Goal: Task Accomplishment & Management: Manage account settings

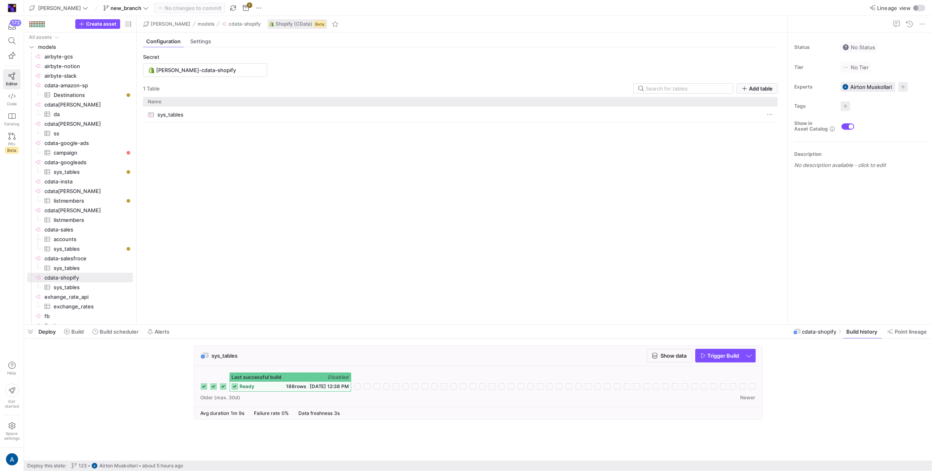
click at [184, 103] on div "Name" at bounding box center [453, 101] width 610 height 5
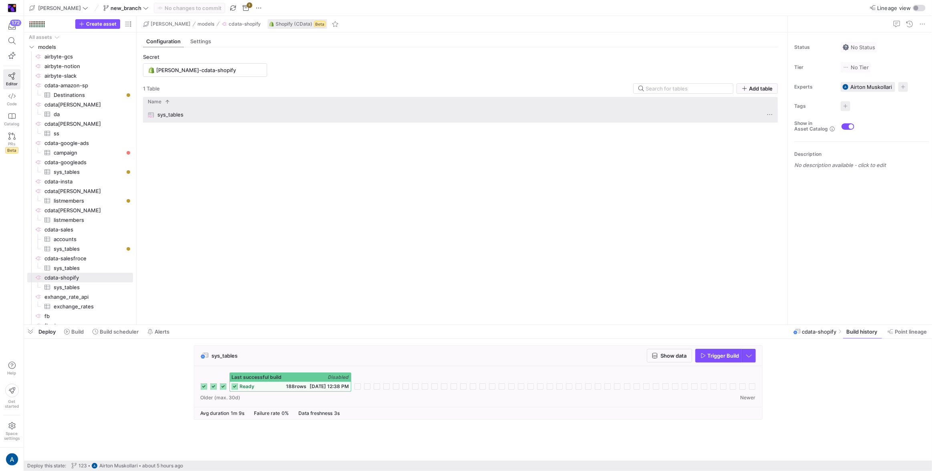
click at [185, 110] on div "sys_tables" at bounding box center [453, 115] width 610 height 16
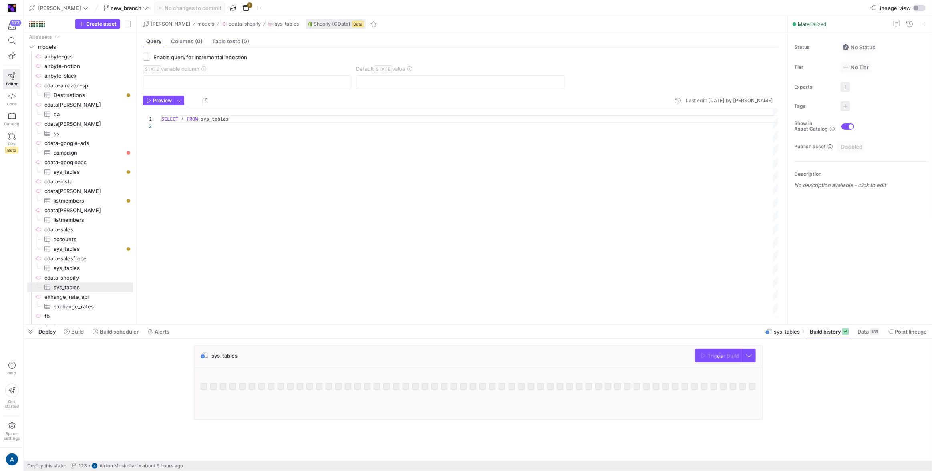
scroll to position [7, 0]
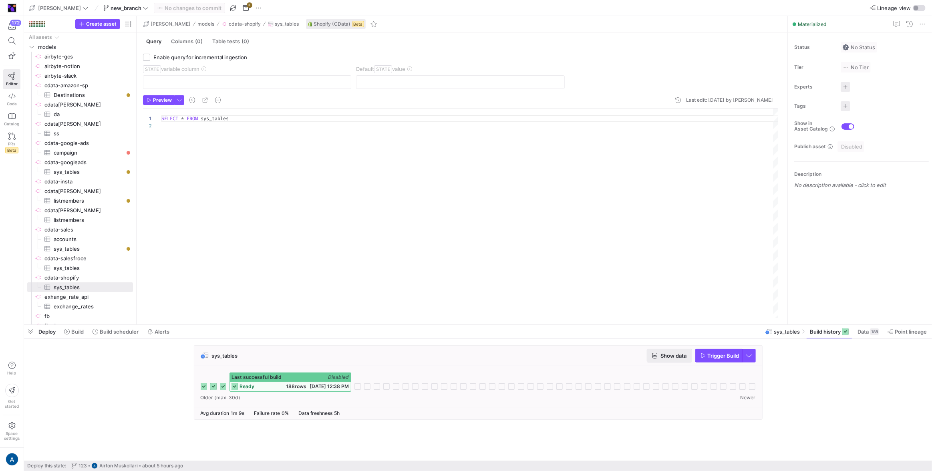
click at [673, 358] on span "Show data" at bounding box center [674, 355] width 26 height 6
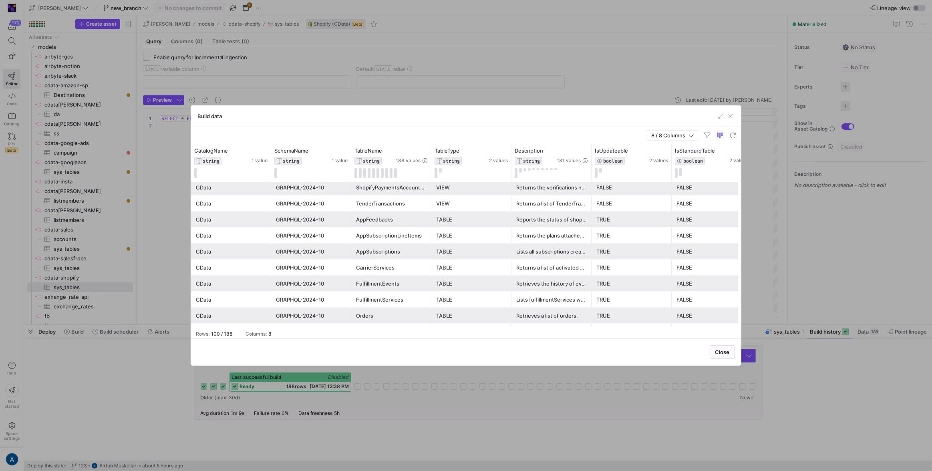
scroll to position [1364, 0]
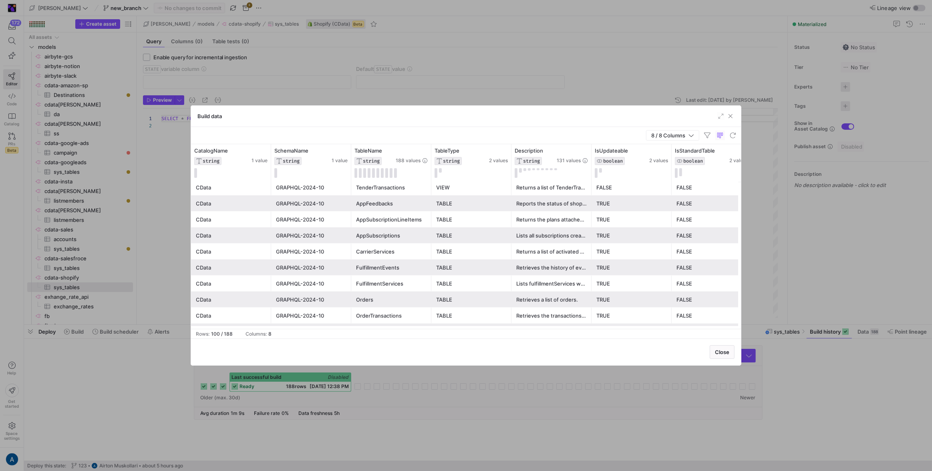
click at [387, 304] on div "Orders" at bounding box center [391, 300] width 70 height 16
click at [410, 55] on div at bounding box center [466, 235] width 932 height 471
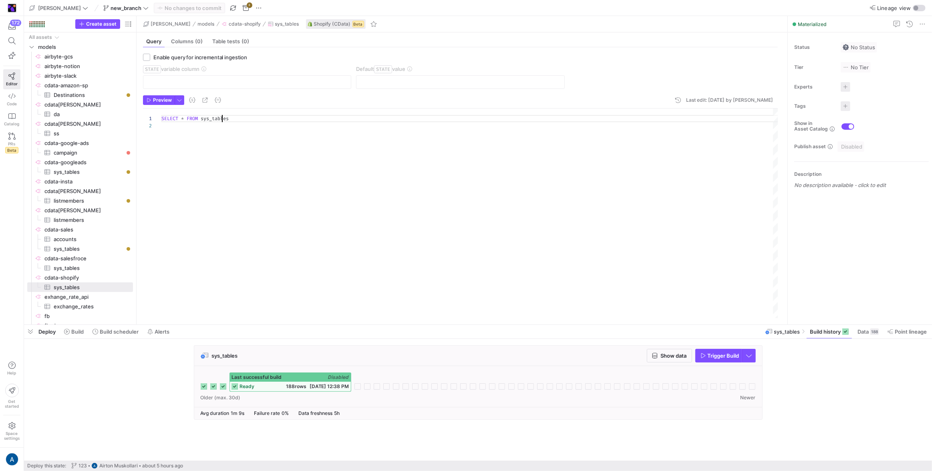
click at [221, 118] on div "SELECT * FROM sys_tables" at bounding box center [469, 214] width 617 height 210
type textarea "SELECT * FROM Orders"
click at [158, 101] on span "Preview" at bounding box center [162, 100] width 19 height 6
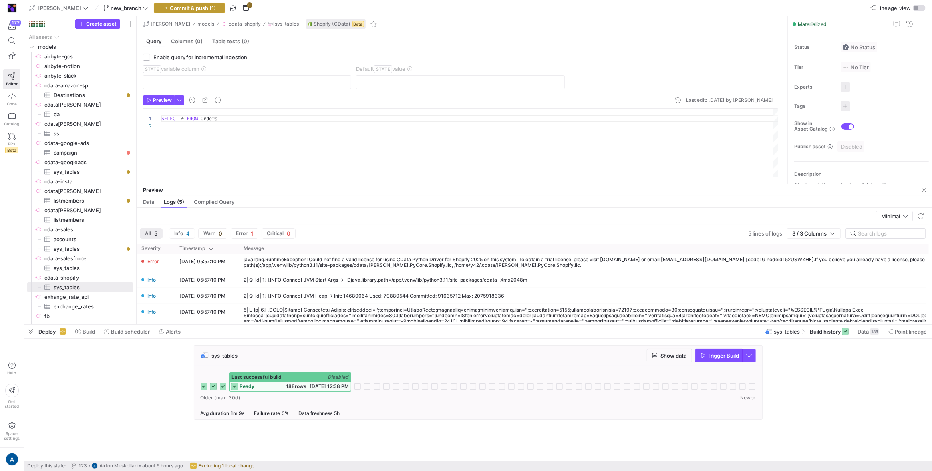
click at [170, 5] on span "Commit & push (1)" at bounding box center [193, 8] width 46 height 6
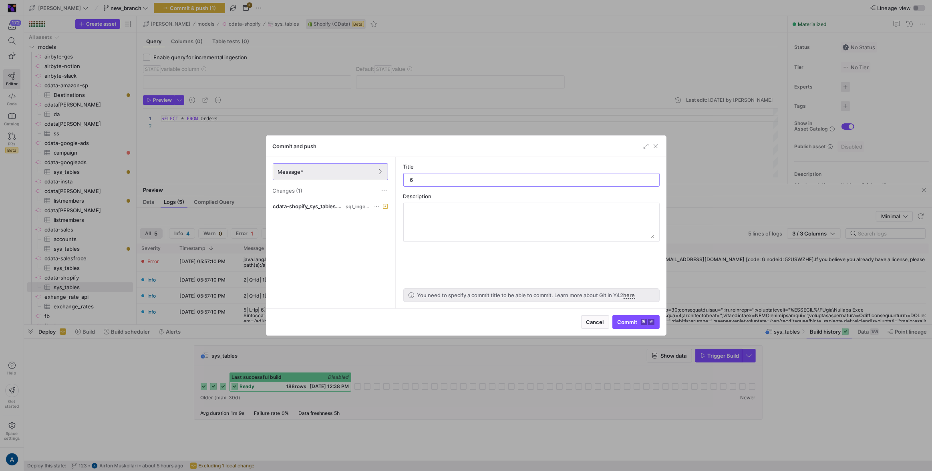
type input "6"
click at [624, 312] on div "Cancel Commit ⌘ ⏎" at bounding box center [466, 321] width 400 height 27
click at [625, 319] on span "Commit ⌘ ⏎" at bounding box center [636, 322] width 37 height 6
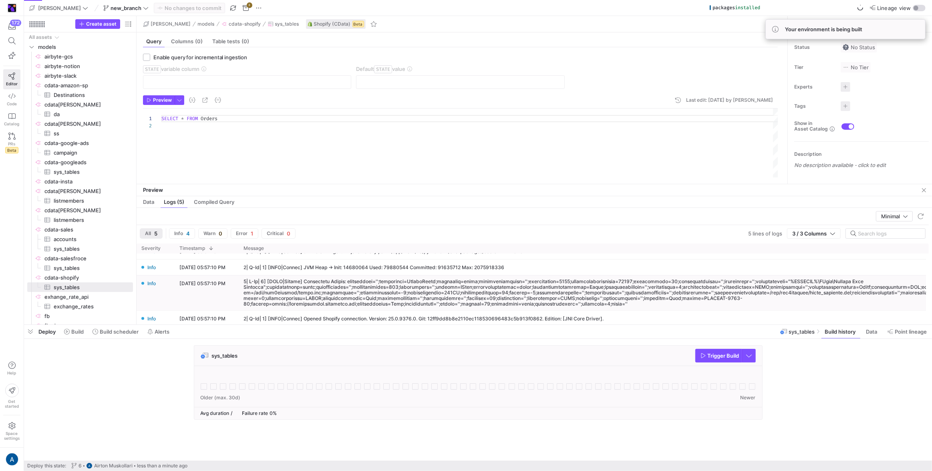
scroll to position [33, 0]
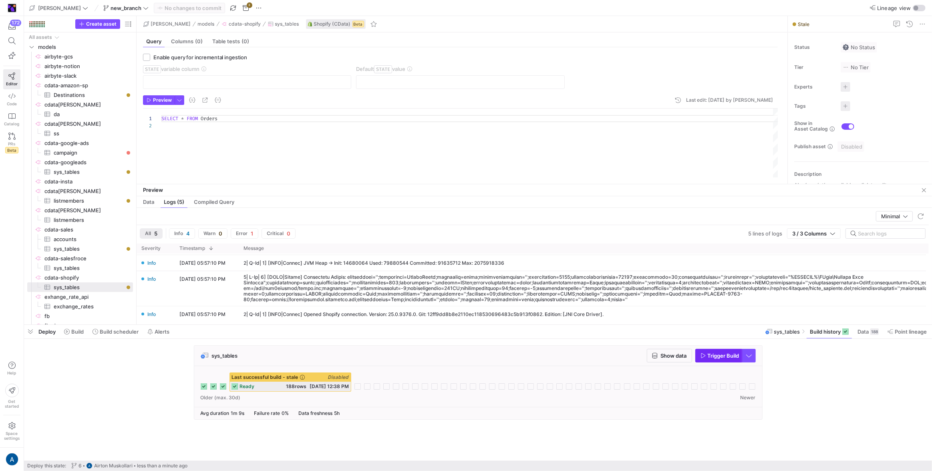
click at [713, 358] on span "Trigger Build" at bounding box center [724, 355] width 32 height 6
click at [360, 389] on icon at bounding box center [357, 386] width 6 height 6
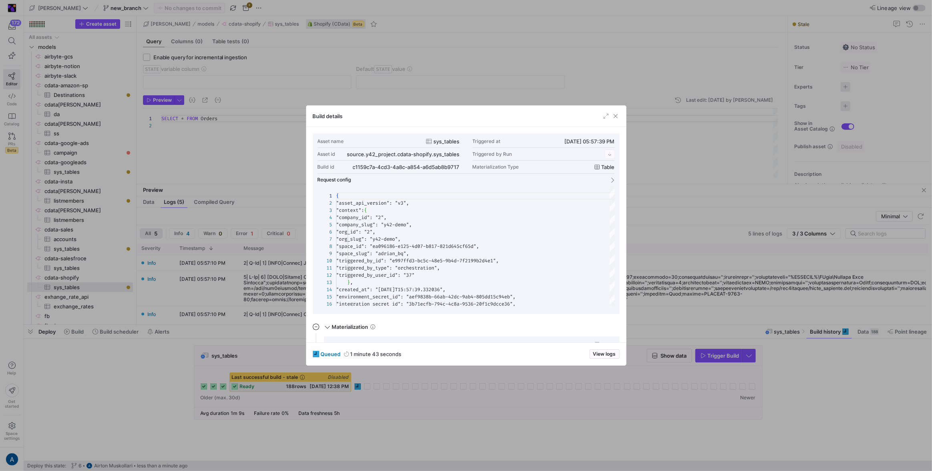
scroll to position [72, 0]
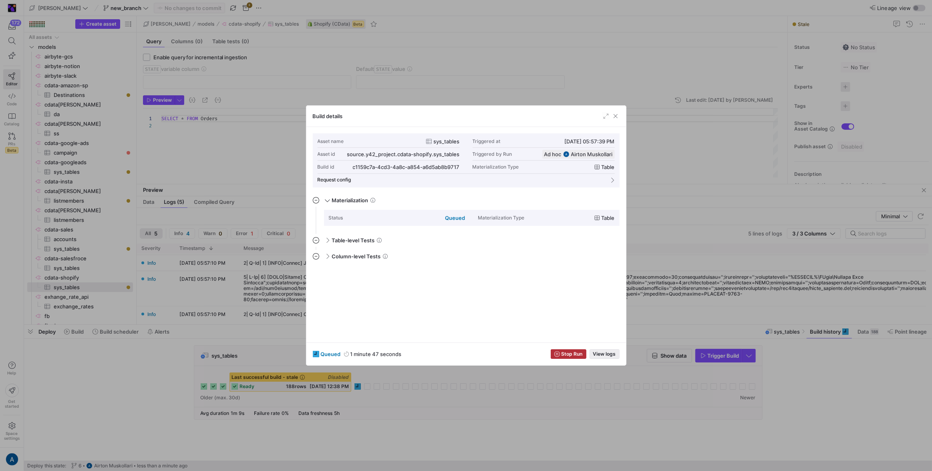
click at [603, 354] on span "View logs" at bounding box center [604, 354] width 23 height 6
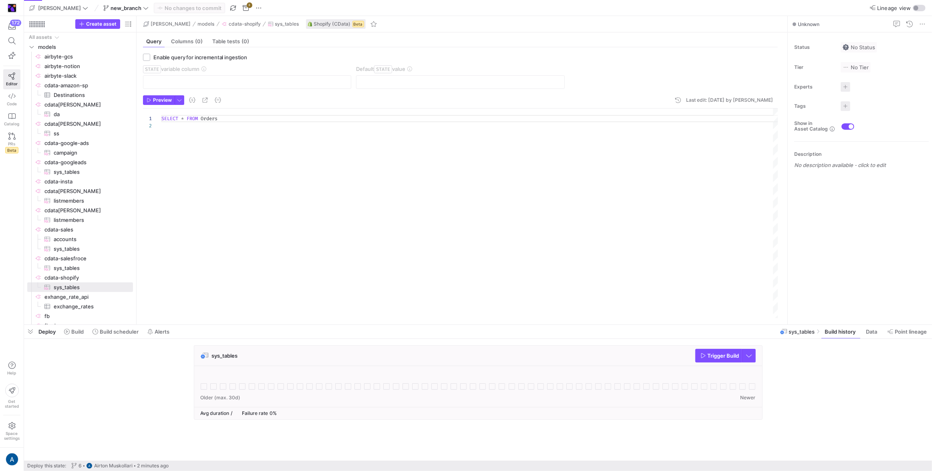
scroll to position [7, 0]
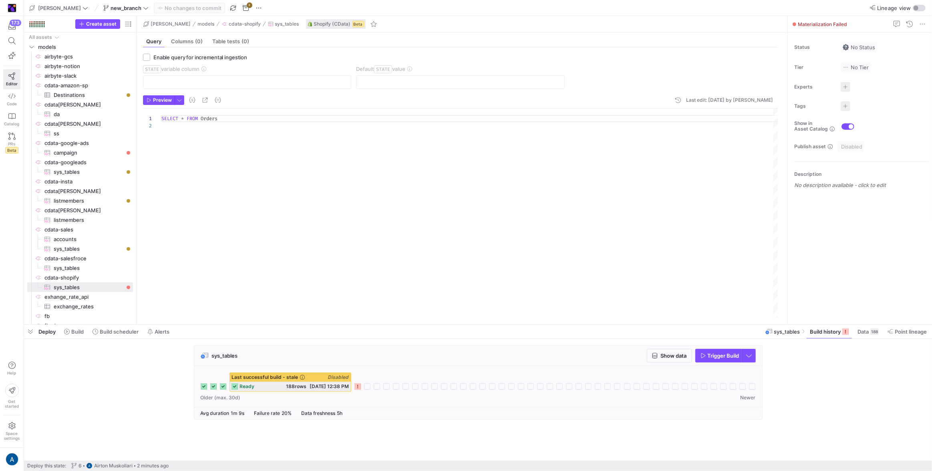
click at [359, 382] on div "Last successful build - stale Disabled ready 188 rows 09/17/25, 12:38 PM" at bounding box center [478, 381] width 555 height 19
click at [358, 383] on icon at bounding box center [357, 386] width 6 height 6
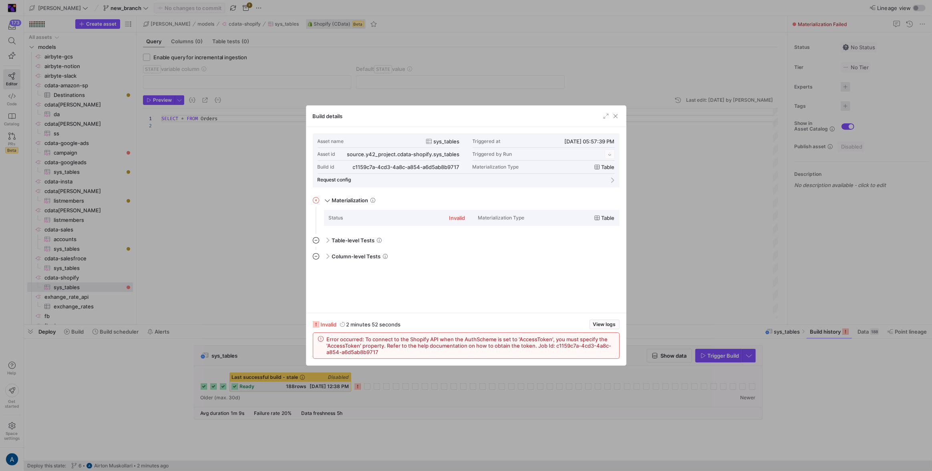
scroll to position [72, 0]
click at [614, 328] on span "button" at bounding box center [604, 324] width 29 height 9
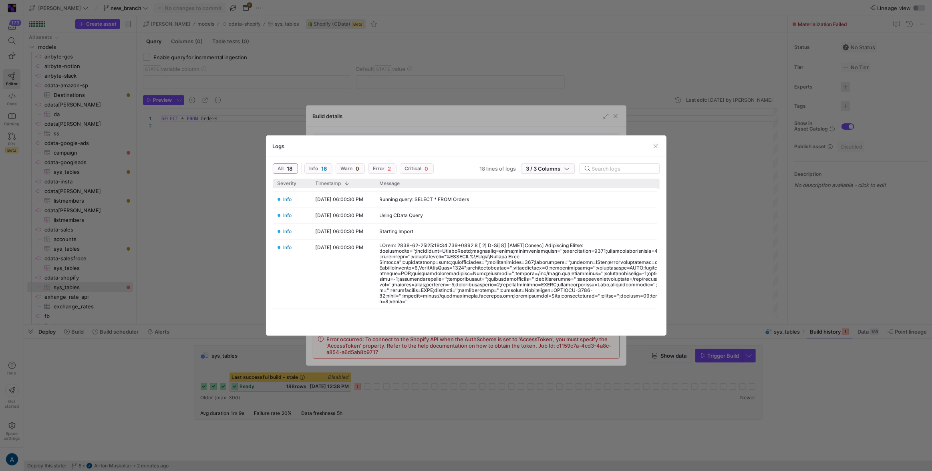
scroll to position [215, 0]
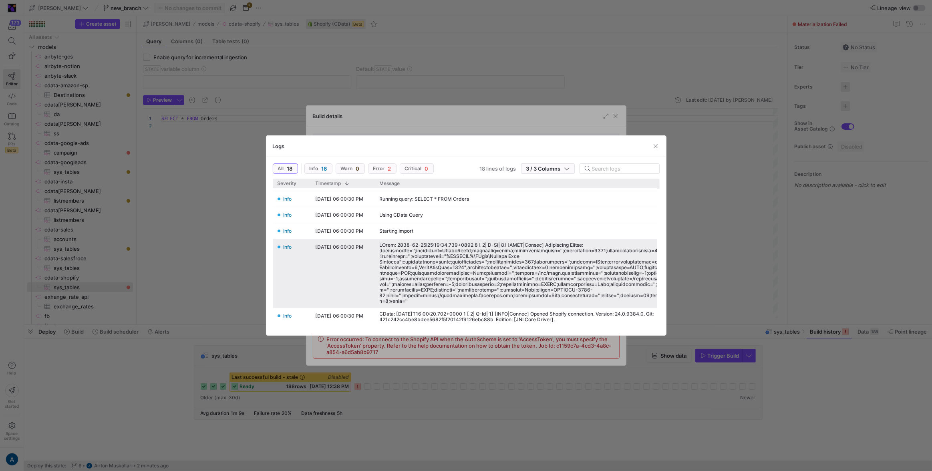
click at [496, 295] on div at bounding box center [571, 274] width 382 height 62
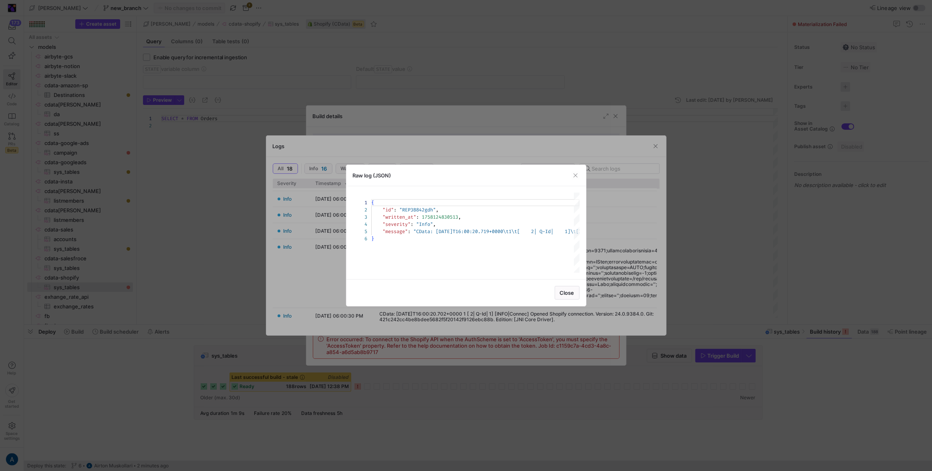
scroll to position [28, 0]
type textarea "{ "id": "REP3B842gdh", "written_at": 1758124830513, "severity": "Info", "messag…"
type textarea "a"
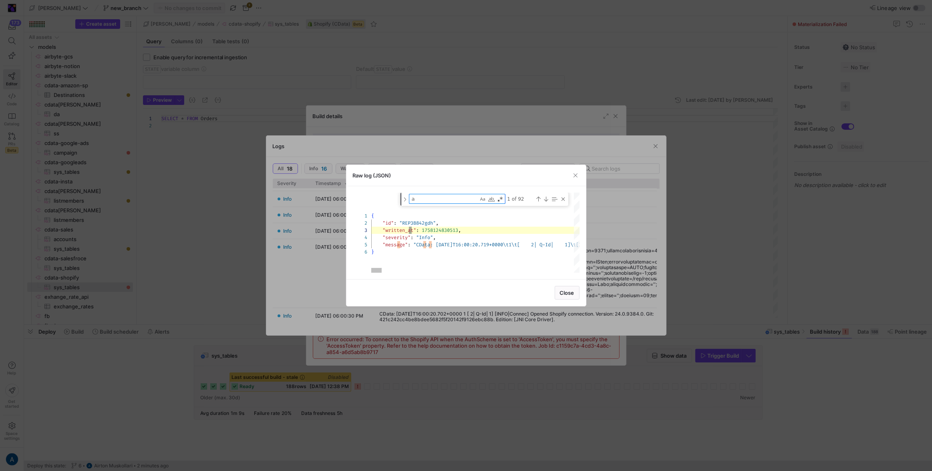
type textarea "{ "id": "REP3B842gdh", "written_at": 1758124830513, "severity": "Info", "messag…"
type textarea "au"
type textarea "{ "id": "REP3B842gdh", "written_at": 1758124830513, "severity": "Info", "messag…"
type textarea "aut"
type textarea "{ "id": "REP3B842gdh", "written_at": 1758124830513, "severity": "Info", "messag…"
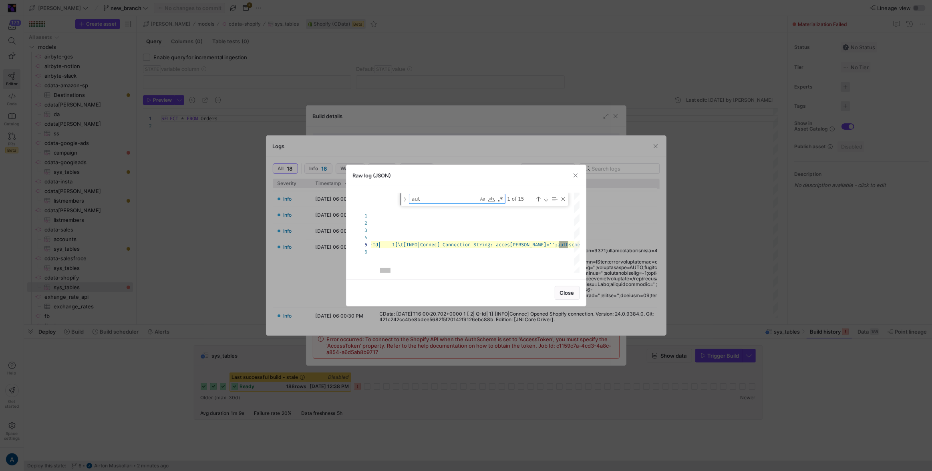
type textarea "auth"
type textarea "{ "id": "REP3B842gdh", "written_at": 1758124830513, "severity": "Info", "messag…"
type textarea "auths"
type textarea "{ "id": "REP3B842gdh", "written_at": 1758124830513, "severity": "Info", "messag…"
type textarea "authsc"
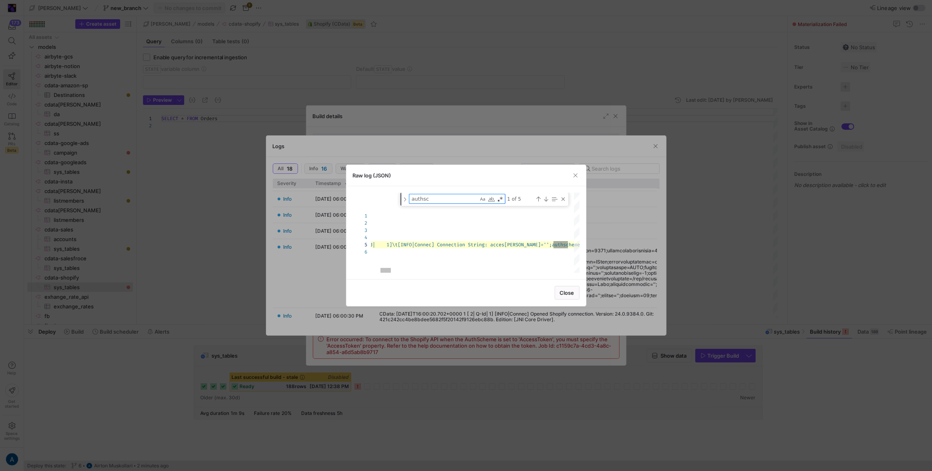
type textarea "{ "id": "REP3B842gdh", "written_at": 1758124830513, "severity": "Info", "messag…"
type textarea "authsch"
type textarea "{ "id": "REP3B842gdh", "written_at": 1758124830513, "severity": "Info", "messag…"
type textarea "authsche"
type textarea "{ "id": "REP3B842gdh", "written_at": 1758124830513, "severity": "Info", "messag…"
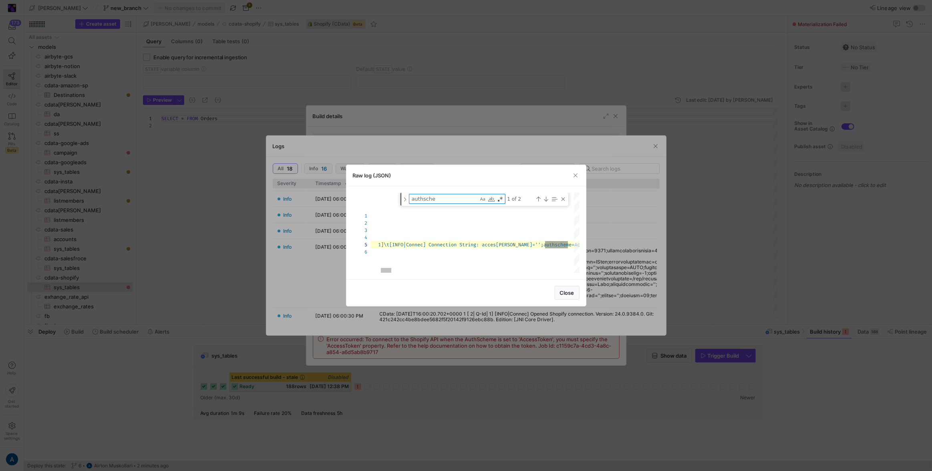
type textarea "authschem"
type textarea "{ "id": "REP3B842gdh", "written_at": 1758124830513, "severity": "Info", "messag…"
type textarea "authscheme"
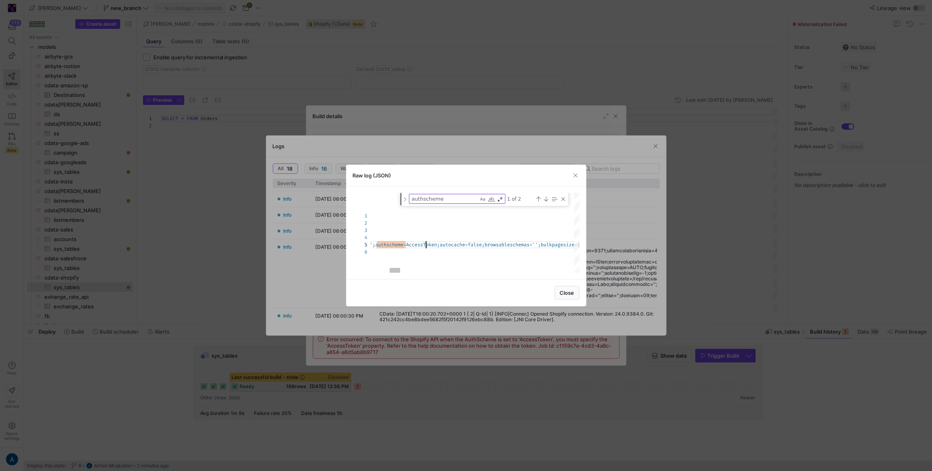
type textarea "{ "id": "REP3B842gdh", "written_at": 1758124830513, "severity": "Info", "messag…"
click at [459, 305] on div "Close" at bounding box center [465, 292] width 239 height 27
click at [476, 333] on div at bounding box center [466, 235] width 932 height 471
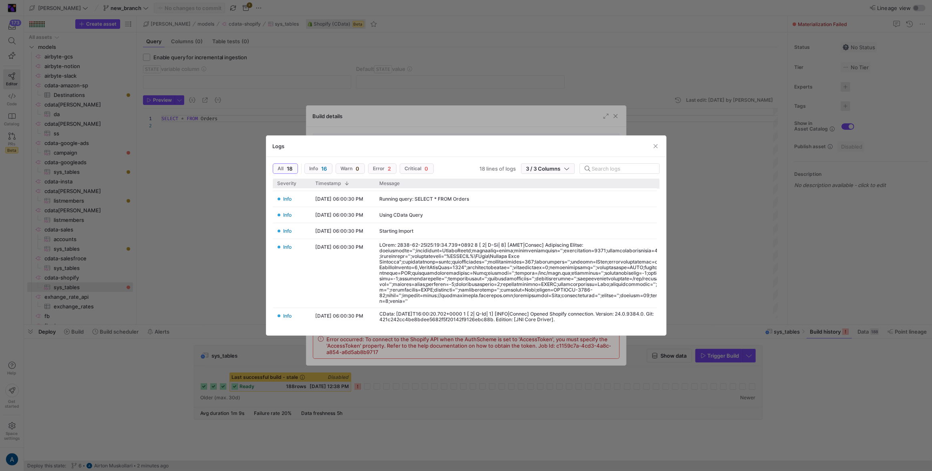
click at [505, 347] on div at bounding box center [466, 235] width 932 height 471
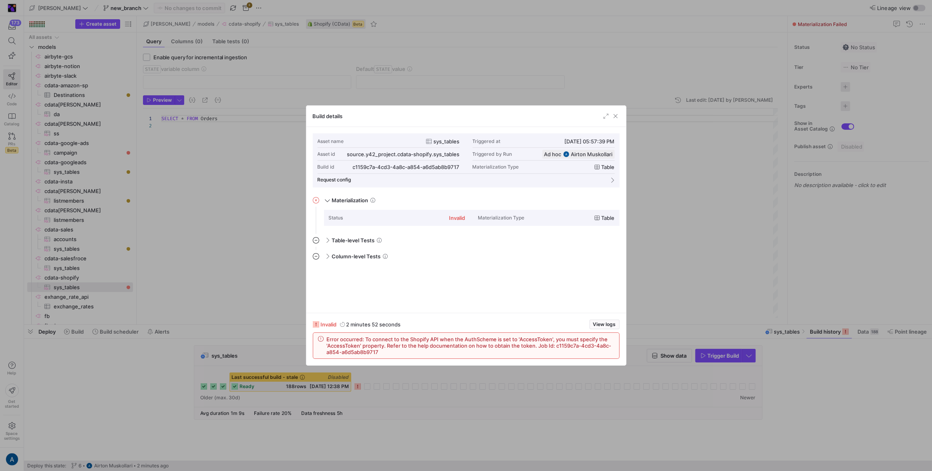
click at [505, 347] on span "Error occurred: To connect to the Shopify API when the AuthScheme is set to 'Ac…" at bounding box center [471, 345] width 288 height 19
click at [611, 327] on span "View logs" at bounding box center [604, 325] width 23 height 6
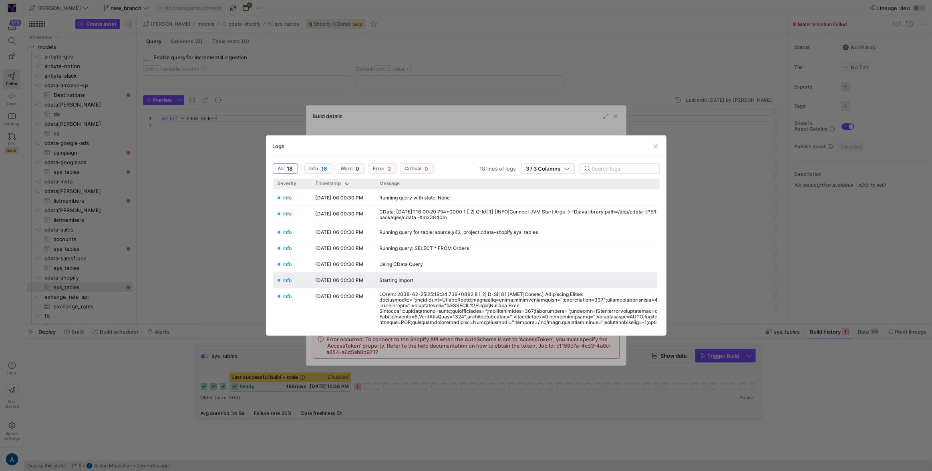
scroll to position [215, 0]
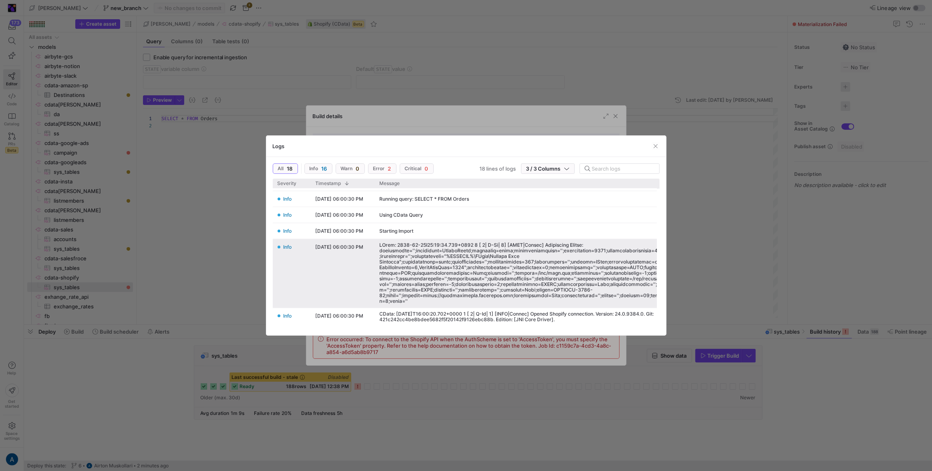
click at [525, 276] on div at bounding box center [571, 274] width 382 height 62
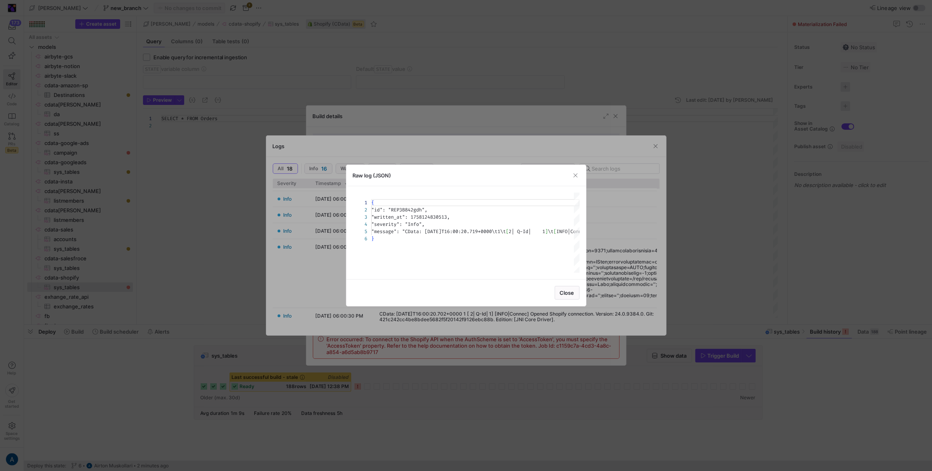
scroll to position [28, 0]
click at [398, 268] on div at bounding box center [399, 270] width 10 height 5
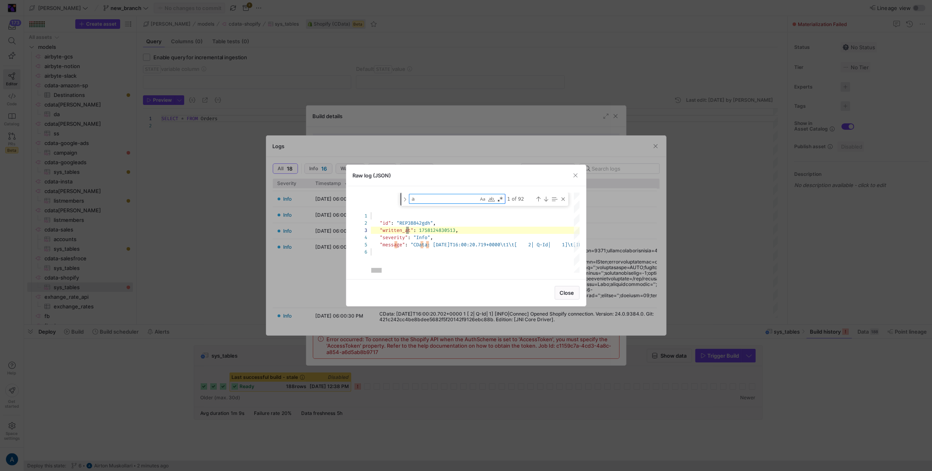
type textarea "{ "id": "REP3B842gdh", "written_at": 1758124830513, "severity": "Info", "messag…"
type textarea "ac"
type textarea "{ "id": "REP3B842gdh", "written_at": 1758124830513, "severity": "Info", "messag…"
type textarea "acc"
type textarea "{ "id": "REP3B842gdh", "written_at": 1758124830513, "severity": "Info", "messag…"
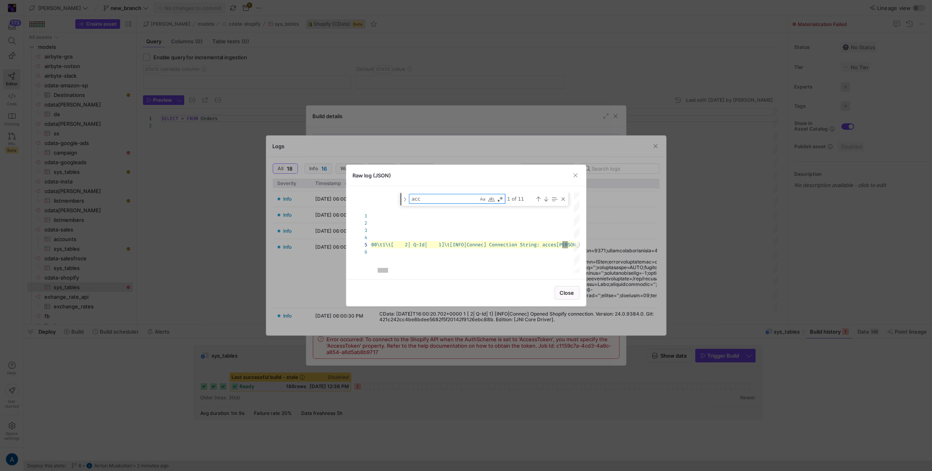
type textarea "acce"
type textarea "{ "id": "REP3B842gdh", "written_at": 1758124830513, "severity": "Info", "messag…"
type textarea "acces"
type textarea "{ "id": "REP3B842gdh", "written_at": 1758124830513, "severity": "Info", "messag…"
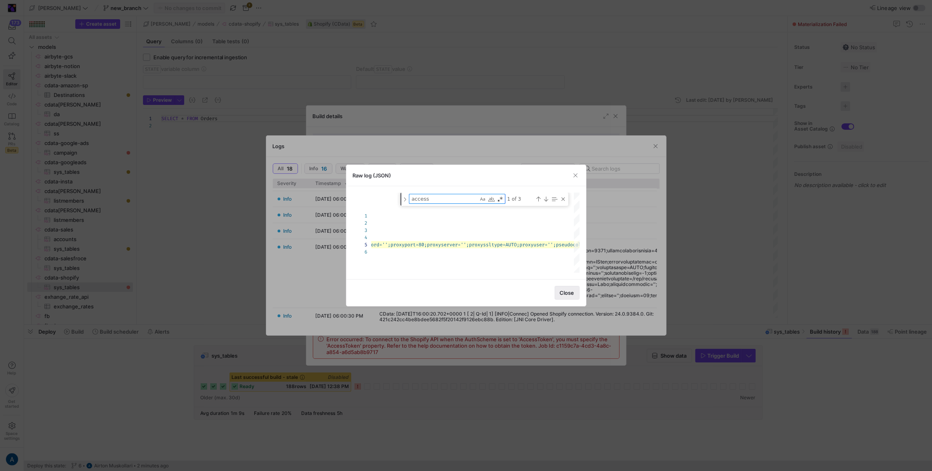
type textarea "access"
click at [572, 299] on span "button" at bounding box center [567, 292] width 24 height 13
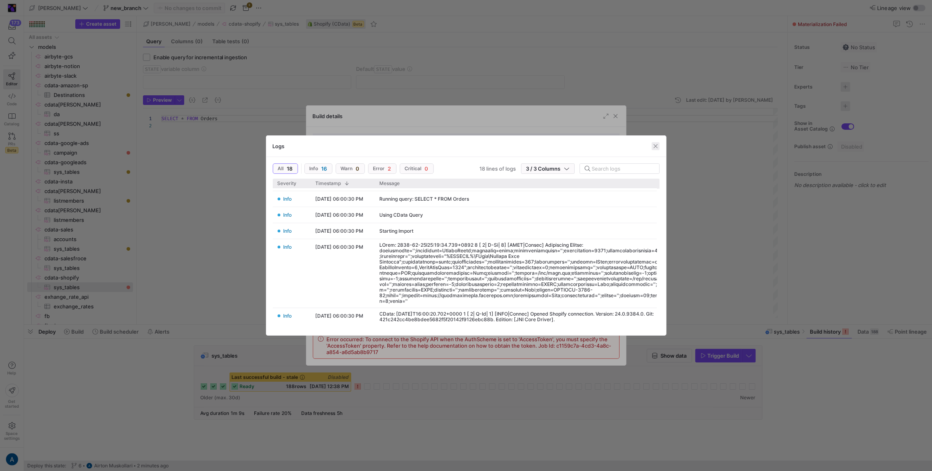
click at [652, 142] on span "button" at bounding box center [656, 146] width 8 height 8
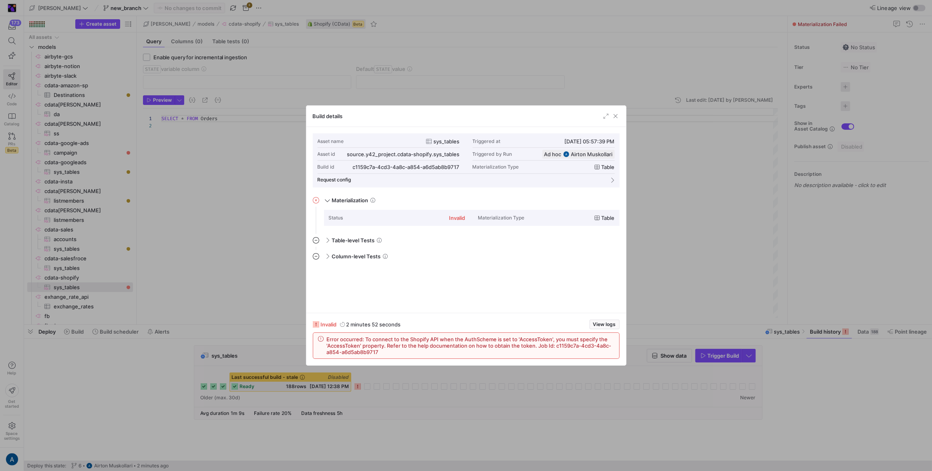
click at [620, 119] on div "Build details" at bounding box center [466, 116] width 320 height 21
click at [618, 115] on span "button" at bounding box center [616, 116] width 8 height 8
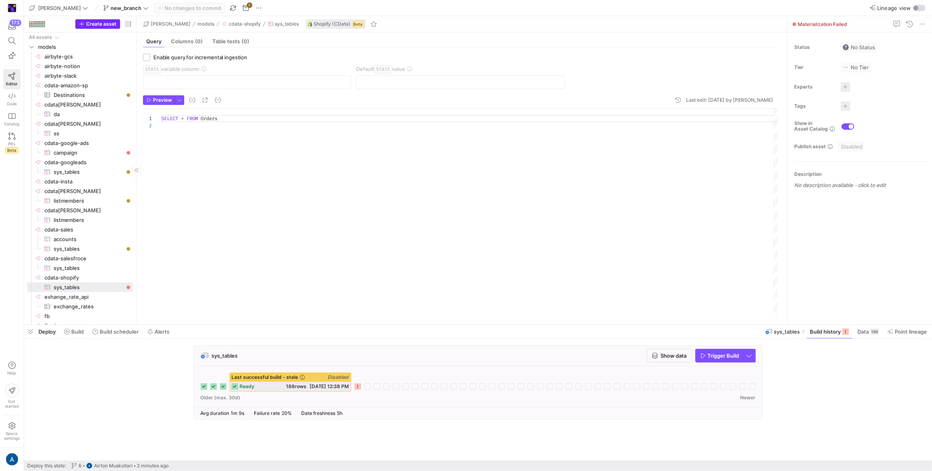
click at [99, 25] on span "Create asset" at bounding box center [101, 24] width 30 height 6
click at [87, 280] on span "cdata-shopify​​​​​​​​" at bounding box center [87, 277] width 87 height 9
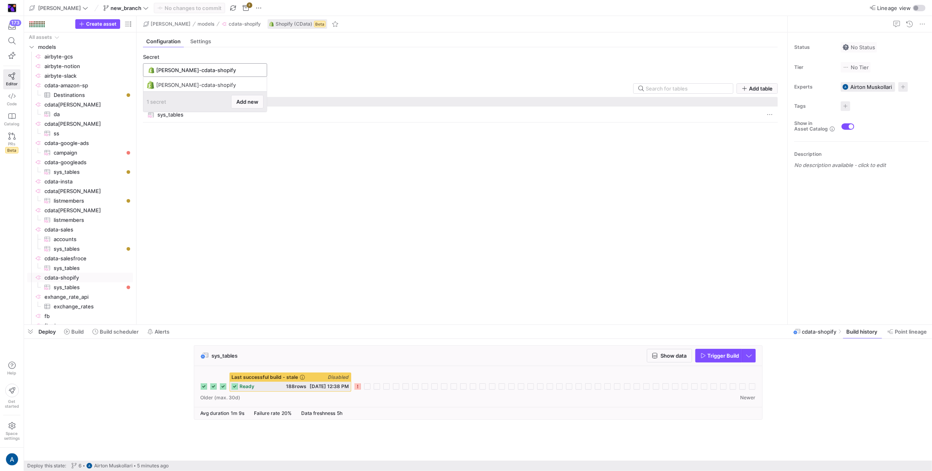
click at [233, 69] on input "[PERSON_NAME]-cdata-shopify" at bounding box center [209, 70] width 106 height 6
click at [248, 101] on span "Add new" at bounding box center [247, 102] width 22 height 6
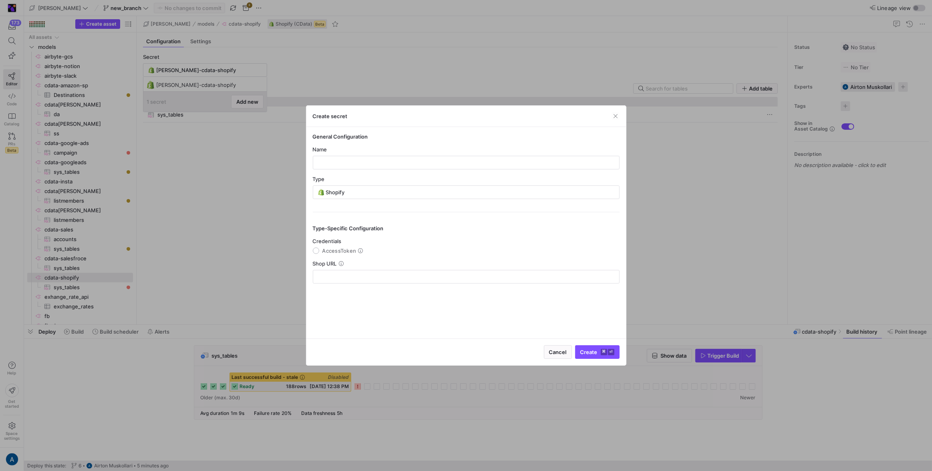
click at [345, 253] on span "AccessToken" at bounding box center [339, 250] width 34 height 6
click at [319, 253] on input "AccessToken" at bounding box center [316, 250] width 6 height 6
radio input "true"
click at [345, 253] on span "AccessToken" at bounding box center [339, 250] width 34 height 6
click at [319, 253] on input "AccessToken" at bounding box center [316, 250] width 6 height 6
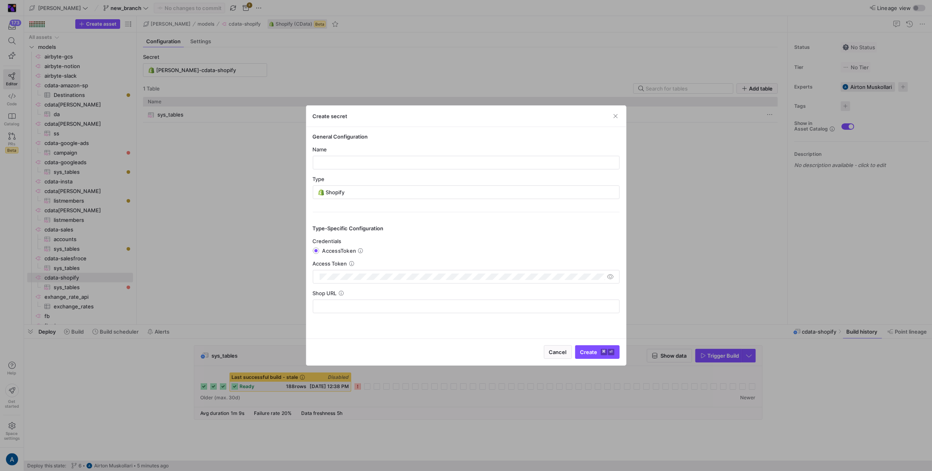
click at [360, 252] on icon at bounding box center [360, 250] width 5 height 5
click at [319, 252] on input "AccessToken" at bounding box center [316, 250] width 6 height 6
click at [376, 260] on div "Access Token" at bounding box center [466, 263] width 307 height 6
click at [372, 270] on div at bounding box center [462, 276] width 285 height 13
click at [374, 155] on div "Name" at bounding box center [466, 157] width 307 height 23
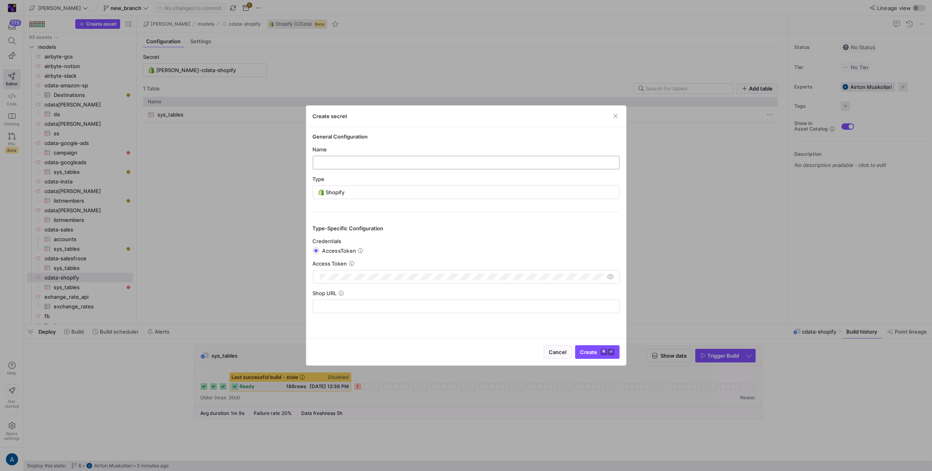
click at [374, 160] on input "text" at bounding box center [466, 162] width 293 height 6
type input "fsafsa"
click at [384, 297] on div "Shop URL" at bounding box center [466, 301] width 307 height 23
click at [382, 301] on div at bounding box center [466, 306] width 293 height 13
